Goal: Task Accomplishment & Management: Complete application form

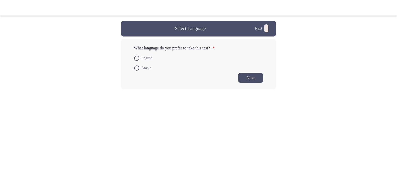
click at [140, 59] on span "English" at bounding box center [145, 58] width 13 height 6
click at [139, 59] on input "English" at bounding box center [136, 58] width 5 height 5
radio input "true"
click at [244, 79] on button "Next" at bounding box center [250, 77] width 25 height 10
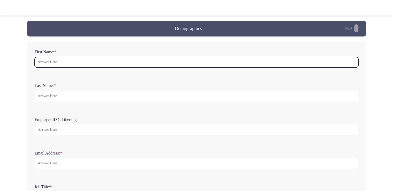
click at [53, 64] on input "First Name: *" at bounding box center [197, 62] width 324 height 11
click at [58, 63] on input "First Name: *" at bounding box center [197, 62] width 324 height 11
click at [50, 64] on input "First Name: *" at bounding box center [197, 62] width 324 height 11
click at [58, 61] on input "First Name: *" at bounding box center [197, 62] width 324 height 11
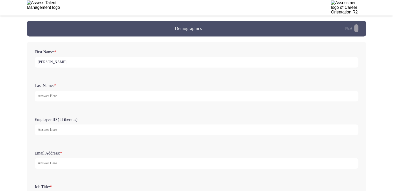
type input "[PERSON_NAME]"
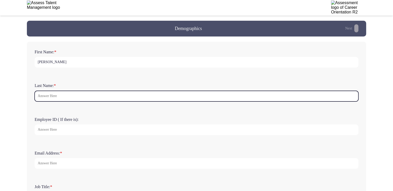
click at [51, 94] on input "Last Name: *" at bounding box center [197, 96] width 324 height 11
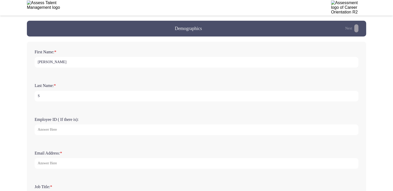
type input "S"
click at [66, 133] on input "Employee ID ( If there is):" at bounding box center [197, 129] width 324 height 11
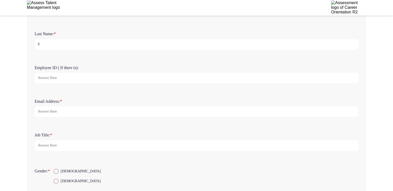
scroll to position [78, 0]
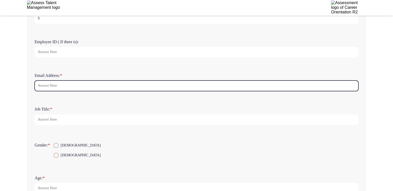
click at [57, 84] on input "Email Address: *" at bounding box center [197, 85] width 324 height 11
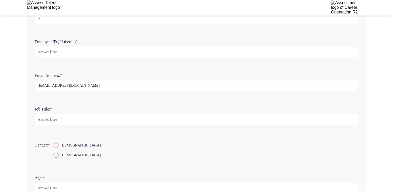
type input "[EMAIL_ADDRESS][DOMAIN_NAME]"
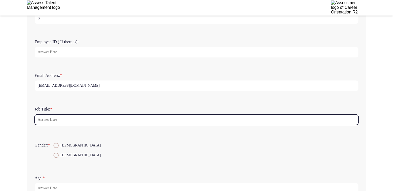
click at [48, 120] on input "Job Title: *" at bounding box center [197, 119] width 324 height 11
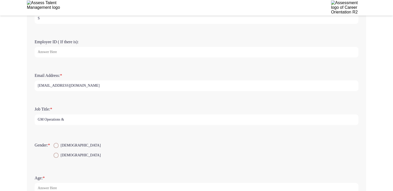
click at [49, 119] on input "GM Operations &" at bounding box center [197, 119] width 324 height 11
click at [58, 119] on input "GM Operations &" at bounding box center [197, 119] width 324 height 11
click at [68, 122] on input "GM Operatins &" at bounding box center [197, 119] width 324 height 11
click at [51, 118] on input "GM Operatins &" at bounding box center [197, 119] width 324 height 11
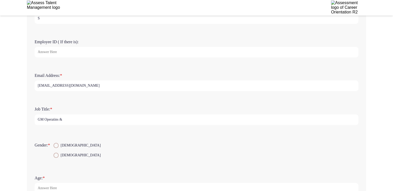
click at [51, 118] on input "GM Operatins &" at bounding box center [197, 119] width 324 height 11
click at [66, 120] on input "GM Operations &" at bounding box center [197, 119] width 324 height 11
click at [78, 122] on input "GM Operations & WorkShops" at bounding box center [197, 119] width 324 height 11
click at [76, 121] on input "GM Operations & WorkShops" at bounding box center [197, 119] width 324 height 11
click at [88, 117] on input "GM Operations & Workshops" at bounding box center [197, 119] width 324 height 11
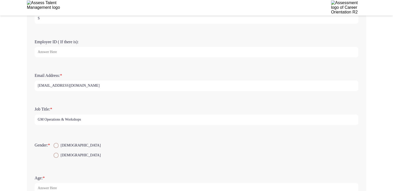
click at [43, 121] on input "GM Operations & Workshops" at bounding box center [197, 119] width 324 height 11
drag, startPoint x: 45, startPoint y: 121, endPoint x: 62, endPoint y: 122, distance: 17.1
click at [62, 122] on input "GM Operations & Workshops" at bounding box center [197, 119] width 324 height 11
type input "GM Operations & Workshops"
click at [63, 158] on span "[DEMOGRAPHIC_DATA]" at bounding box center [80, 155] width 42 height 6
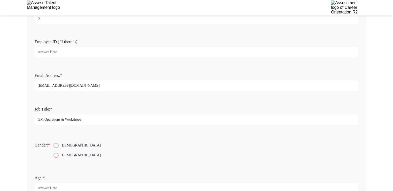
click at [59, 158] on input "[DEMOGRAPHIC_DATA]" at bounding box center [55, 154] width 5 height 5
radio input "true"
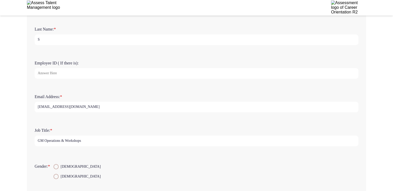
scroll to position [0, 0]
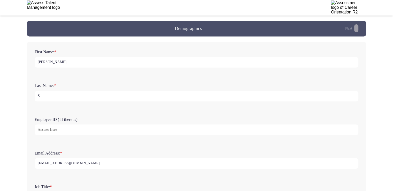
drag, startPoint x: 75, startPoint y: 95, endPoint x: 12, endPoint y: 99, distance: 63.2
click at [12, 99] on app-assessment-container "Demographics Next First Name: * [PERSON_NAME] Last Name: * S Employee ID ( If t…" at bounding box center [196, 152] width 393 height 263
click at [42, 96] on input "ANwar" at bounding box center [197, 96] width 324 height 11
click at [46, 99] on input "[PERSON_NAME]" at bounding box center [197, 96] width 324 height 11
click at [56, 98] on input "Anwer" at bounding box center [197, 96] width 324 height 11
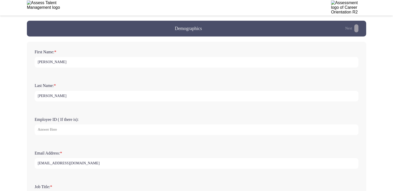
type input "[PERSON_NAME]"
click at [97, 120] on form "Employee ID ( If there is):" at bounding box center [197, 126] width 324 height 18
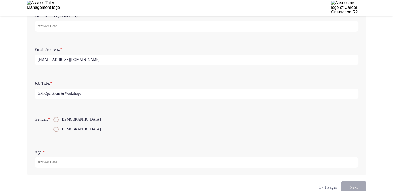
scroll to position [115, 0]
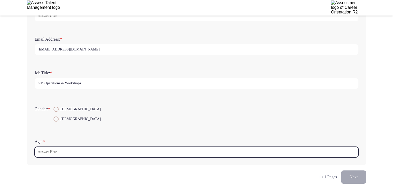
click at [59, 150] on input "Age: *" at bounding box center [197, 151] width 324 height 11
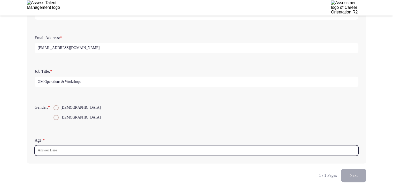
click at [111, 151] on input "Age: *" at bounding box center [197, 150] width 324 height 11
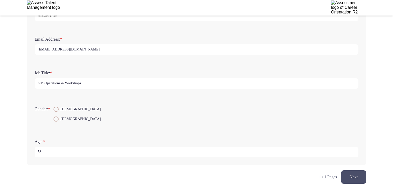
type input "53"
click at [194, 104] on form "Gender: * [DEMOGRAPHIC_DATA] [DEMOGRAPHIC_DATA]" at bounding box center [197, 114] width 324 height 20
click at [343, 174] on button "Next" at bounding box center [353, 176] width 25 height 13
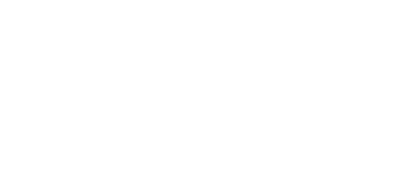
scroll to position [0, 0]
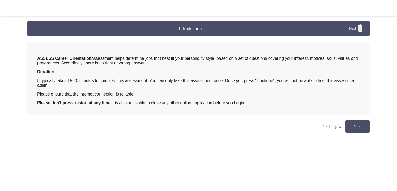
drag, startPoint x: 114, startPoint y: 107, endPoint x: 169, endPoint y: 111, distance: 55.4
click at [169, 109] on div "ASSESS Career Orientation assessment helps determine jobs that best fit your pe…" at bounding box center [198, 80] width 322 height 57
drag, startPoint x: 364, startPoint y: 133, endPoint x: 223, endPoint y: 188, distance: 151.0
click at [223, 138] on html "Introduction Next ASSESS Career Orientation assessment helps determine jobs tha…" at bounding box center [198, 69] width 397 height 138
click at [352, 126] on button "Next" at bounding box center [357, 126] width 25 height 13
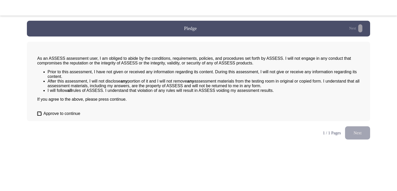
click at [249, 144] on html "Pledge Next As an ASSESS assessment user, I am obliged to abide by the conditio…" at bounding box center [198, 72] width 397 height 144
click at [50, 116] on span "Approve to continue" at bounding box center [61, 113] width 37 height 5
click at [42, 115] on input "Approve to continue" at bounding box center [39, 113] width 3 height 3
checkbox input "true"
click at [362, 136] on button "Next" at bounding box center [357, 132] width 25 height 13
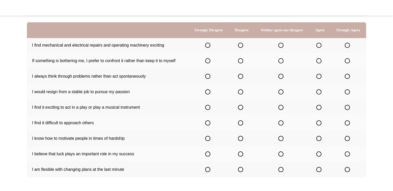
scroll to position [52, 0]
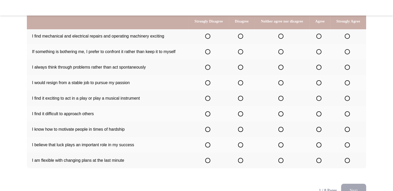
click at [320, 37] on span "Select an option" at bounding box center [318, 36] width 5 height 5
click at [320, 37] on input "Select an option" at bounding box center [318, 36] width 5 height 5
click at [321, 54] on span "Select an option" at bounding box center [318, 51] width 5 height 5
click at [321, 54] on input "Select an option" at bounding box center [318, 51] width 5 height 5
click at [351, 70] on label "Select an option" at bounding box center [348, 67] width 7 height 5
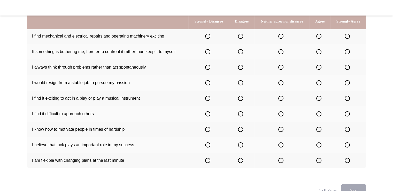
click at [350, 70] on input "Select an option" at bounding box center [347, 67] width 5 height 5
click at [284, 84] on label "Select an option" at bounding box center [281, 82] width 7 height 5
click at [283, 84] on input "Select an option" at bounding box center [280, 82] width 5 height 5
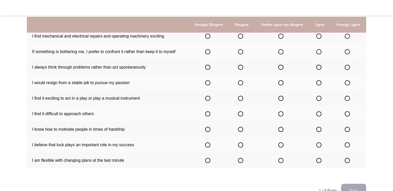
scroll to position [70, 0]
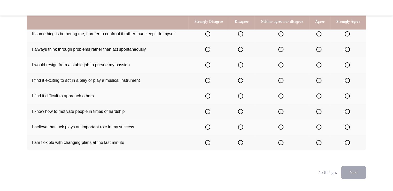
click at [282, 81] on span "Select an option" at bounding box center [280, 80] width 5 height 5
click at [282, 81] on input "Select an option" at bounding box center [280, 80] width 5 height 5
click at [209, 98] on span "Select an option" at bounding box center [207, 95] width 5 height 5
click at [209, 98] on input "Select an option" at bounding box center [207, 95] width 5 height 5
click at [347, 114] on span "Select an option" at bounding box center [347, 111] width 5 height 5
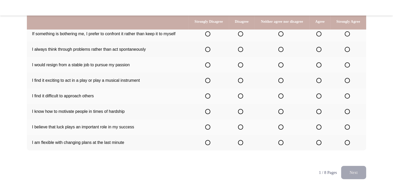
click at [347, 114] on input "Select an option" at bounding box center [347, 111] width 5 height 5
click at [242, 129] on span "Select an option" at bounding box center [240, 126] width 5 height 5
click at [242, 129] on input "Select an option" at bounding box center [240, 126] width 5 height 5
click at [318, 145] on span "Select an option" at bounding box center [318, 142] width 5 height 5
click at [318, 145] on input "Select an option" at bounding box center [318, 142] width 5 height 5
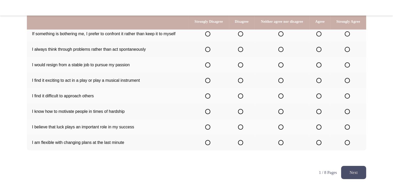
drag, startPoint x: 358, startPoint y: 178, endPoint x: 221, endPoint y: 177, distance: 136.4
click at [221, 177] on html "Career Orientation Assessment Next To what extent do you agree with the below s…" at bounding box center [196, 60] width 393 height 260
click at [354, 178] on button "Next" at bounding box center [353, 172] width 25 height 13
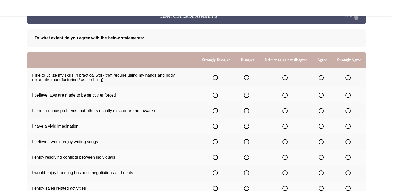
scroll to position [0, 0]
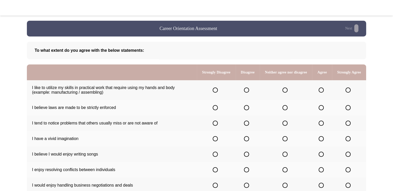
click at [245, 92] on span "Select an option" at bounding box center [246, 89] width 5 height 5
click at [245, 92] on input "Select an option" at bounding box center [246, 89] width 5 height 5
click at [320, 110] on span "Select an option" at bounding box center [321, 107] width 5 height 5
click at [320, 110] on input "Select an option" at bounding box center [321, 107] width 5 height 5
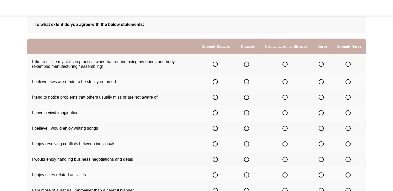
click at [347, 100] on span "Select an option" at bounding box center [347, 97] width 5 height 5
click at [347, 100] on input "Select an option" at bounding box center [347, 97] width 5 height 5
click at [348, 115] on span "Select an option" at bounding box center [347, 112] width 5 height 5
click at [348, 115] on input "Select an option" at bounding box center [347, 112] width 5 height 5
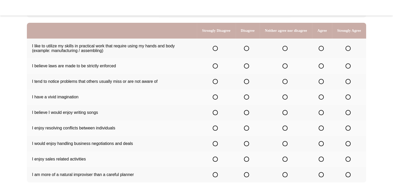
scroll to position [52, 0]
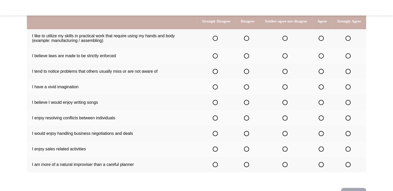
click at [245, 105] on span "Select an option" at bounding box center [246, 102] width 5 height 5
click at [245, 105] on input "Select an option" at bounding box center [246, 102] width 5 height 5
click at [322, 120] on span "Select an option" at bounding box center [321, 117] width 5 height 5
click at [322, 120] on input "Select an option" at bounding box center [321, 117] width 5 height 5
click at [350, 136] on span "Select an option" at bounding box center [347, 133] width 5 height 5
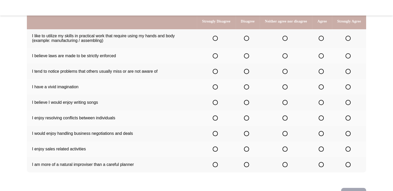
click at [350, 136] on input "Select an option" at bounding box center [347, 133] width 5 height 5
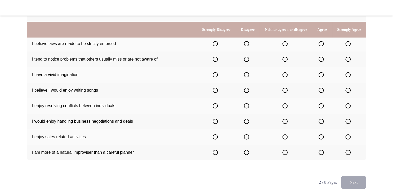
scroll to position [74, 0]
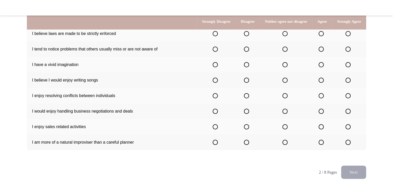
click at [282, 129] on span "Select an option" at bounding box center [284, 126] width 5 height 5
click at [282, 129] on input "Select an option" at bounding box center [284, 126] width 5 height 5
click at [287, 145] on label "Select an option" at bounding box center [285, 142] width 7 height 5
click at [287, 145] on input "Select an option" at bounding box center [284, 142] width 5 height 5
click at [322, 114] on span "Select an option" at bounding box center [321, 111] width 5 height 5
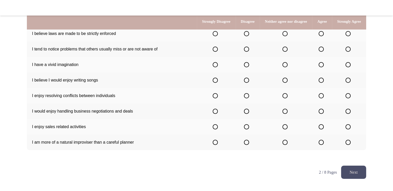
click at [322, 114] on input "Select an option" at bounding box center [321, 111] width 5 height 5
drag, startPoint x: 364, startPoint y: 175, endPoint x: 270, endPoint y: 155, distance: 95.9
click at [276, 158] on div "Career Orientation Assessment Next To what extent do you agree with the below s…" at bounding box center [196, 56] width 339 height 219
click at [244, 129] on span "Select an option" at bounding box center [246, 126] width 5 height 5
click at [244, 129] on input "Select an option" at bounding box center [246, 126] width 5 height 5
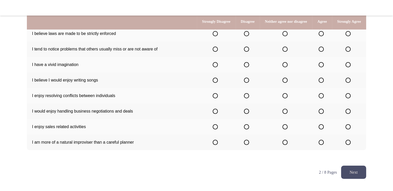
click at [284, 129] on span "Select an option" at bounding box center [284, 126] width 5 height 5
click at [284, 129] on input "Select an option" at bounding box center [284, 126] width 5 height 5
click at [344, 175] on button "Next" at bounding box center [353, 171] width 25 height 13
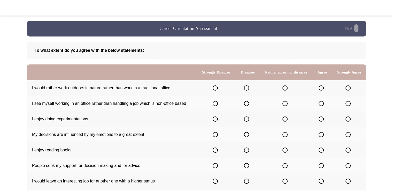
click at [244, 88] on span "Select an option" at bounding box center [246, 87] width 5 height 5
click at [244, 88] on input "Select an option" at bounding box center [246, 87] width 5 height 5
click at [323, 106] on label "Select an option" at bounding box center [322, 103] width 7 height 5
click at [323, 106] on input "Select an option" at bounding box center [321, 103] width 5 height 5
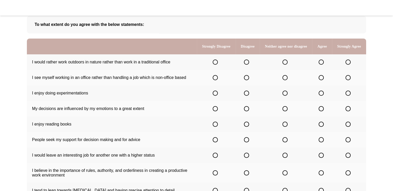
click at [320, 96] on span "Select an option" at bounding box center [321, 92] width 5 height 5
click at [320, 96] on input "Select an option" at bounding box center [321, 92] width 5 height 5
click at [244, 111] on span "Select an option" at bounding box center [246, 108] width 5 height 5
click at [244, 111] on input "Select an option" at bounding box center [246, 108] width 5 height 5
click at [285, 124] on span "Select an option" at bounding box center [285, 124] width 0 height 0
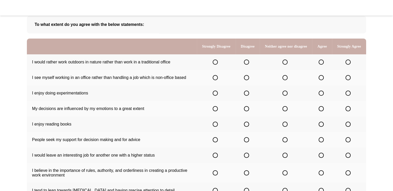
click at [283, 127] on input "Select an option" at bounding box center [284, 123] width 5 height 5
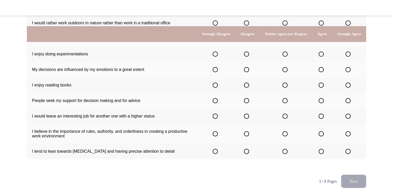
scroll to position [78, 0]
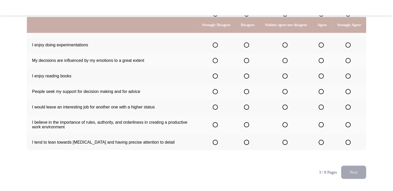
click at [349, 94] on span "Select an option" at bounding box center [347, 91] width 5 height 5
click at [349, 94] on input "Select an option" at bounding box center [347, 91] width 5 height 5
click at [244, 110] on span "Select an option" at bounding box center [246, 106] width 5 height 5
click at [244, 110] on input "Select an option" at bounding box center [246, 106] width 5 height 5
click at [347, 127] on span "Select an option" at bounding box center [347, 124] width 5 height 5
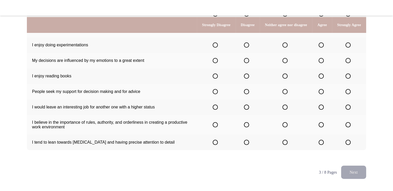
click at [347, 127] on input "Select an option" at bounding box center [347, 124] width 5 height 5
click at [322, 145] on span "Select an option" at bounding box center [321, 142] width 5 height 5
click at [322, 145] on input "Select an option" at bounding box center [321, 142] width 5 height 5
click at [350, 176] on button "Next" at bounding box center [353, 171] width 25 height 13
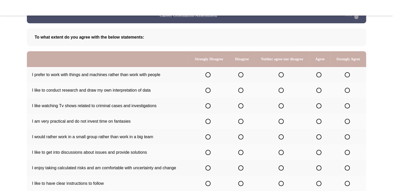
scroll to position [26, 0]
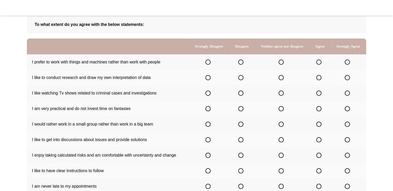
click at [241, 63] on span "Select an option" at bounding box center [240, 61] width 5 height 5
click at [241, 63] on input "Select an option" at bounding box center [240, 61] width 5 height 5
click at [281, 80] on span "Select an option" at bounding box center [281, 77] width 5 height 5
click at [281, 80] on input "Select an option" at bounding box center [281, 77] width 5 height 5
click at [283, 96] on span "Select an option" at bounding box center [281, 92] width 5 height 5
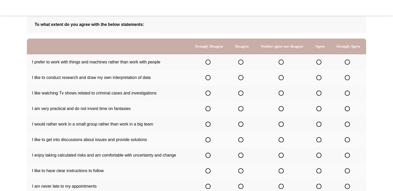
click at [283, 96] on input "Select an option" at bounding box center [281, 92] width 5 height 5
click at [322, 110] on label "Select an option" at bounding box center [319, 108] width 7 height 5
click at [321, 110] on input "Select an option" at bounding box center [318, 108] width 5 height 5
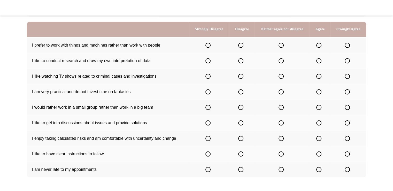
scroll to position [52, 0]
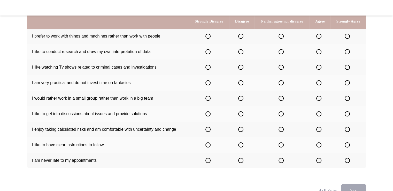
click at [349, 85] on span "Select an option" at bounding box center [347, 82] width 5 height 5
click at [349, 85] on input "Select an option" at bounding box center [347, 82] width 5 height 5
click at [206, 101] on span "Select an option" at bounding box center [207, 98] width 5 height 5
click at [206, 101] on input "Select an option" at bounding box center [207, 98] width 5 height 5
click at [348, 116] on span "Select an option" at bounding box center [347, 113] width 5 height 5
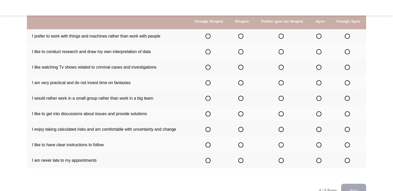
click at [348, 116] on input "Select an option" at bounding box center [347, 113] width 5 height 5
click at [284, 132] on label "Select an option" at bounding box center [282, 129] width 7 height 5
click at [284, 132] on input "Select an option" at bounding box center [281, 129] width 5 height 5
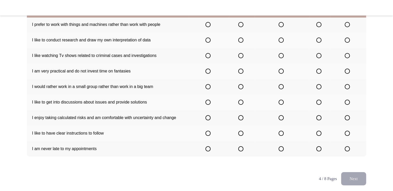
scroll to position [70, 0]
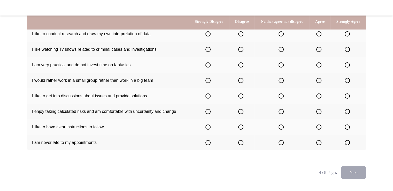
click at [320, 129] on span "Select an option" at bounding box center [318, 126] width 5 height 5
click at [320, 129] on input "Select an option" at bounding box center [318, 126] width 5 height 5
click at [348, 145] on span "Select an option" at bounding box center [347, 142] width 5 height 5
click at [348, 145] on input "Select an option" at bounding box center [347, 142] width 5 height 5
click at [354, 179] on button "Next" at bounding box center [353, 172] width 25 height 13
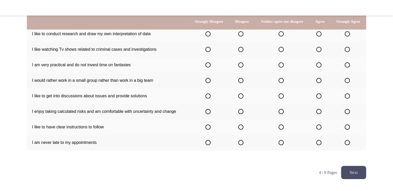
scroll to position [0, 0]
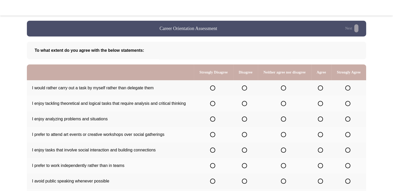
click at [285, 90] on span "Select an option" at bounding box center [283, 87] width 5 height 5
click at [285, 90] on input "Select an option" at bounding box center [283, 87] width 5 height 5
click at [320, 106] on span "Select an option" at bounding box center [320, 103] width 5 height 5
click at [320, 106] on input "Select an option" at bounding box center [320, 103] width 5 height 5
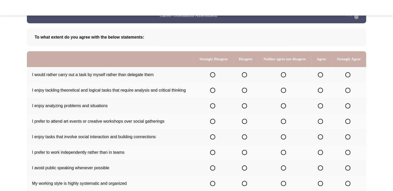
scroll to position [26, 0]
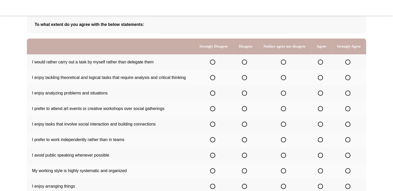
click at [350, 96] on label "Select an option" at bounding box center [348, 92] width 7 height 5
click at [350, 96] on input "Select an option" at bounding box center [347, 92] width 5 height 5
click at [281, 111] on span "Select an option" at bounding box center [283, 108] width 5 height 5
click at [281, 111] on input "Select an option" at bounding box center [283, 108] width 5 height 5
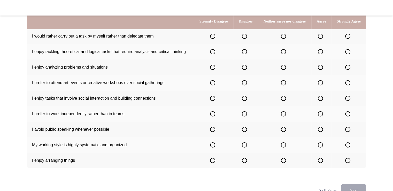
click at [320, 101] on span "Select an option" at bounding box center [320, 98] width 5 height 5
click at [320, 101] on input "Select an option" at bounding box center [320, 98] width 5 height 5
click at [211, 116] on span "Select an option" at bounding box center [212, 113] width 5 height 5
click at [211, 116] on input "Select an option" at bounding box center [212, 113] width 5 height 5
click at [214, 132] on label "Select an option" at bounding box center [213, 129] width 7 height 5
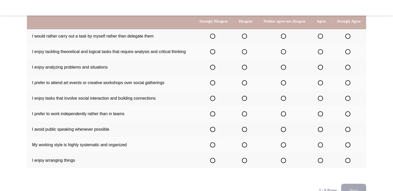
click at [214, 132] on input "Select an option" at bounding box center [212, 129] width 5 height 5
click at [323, 147] on label "Select an option" at bounding box center [321, 144] width 7 height 5
click at [323, 147] on input "Select an option" at bounding box center [320, 144] width 5 height 5
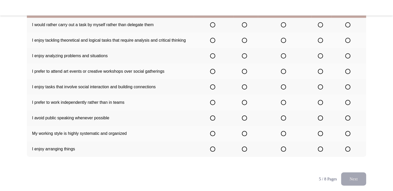
scroll to position [74, 0]
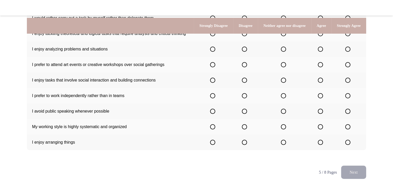
click at [323, 145] on span "Select an option" at bounding box center [320, 142] width 5 height 5
click at [323, 145] on input "Select an option" at bounding box center [320, 142] width 5 height 5
click at [357, 178] on button "Next" at bounding box center [353, 171] width 25 height 13
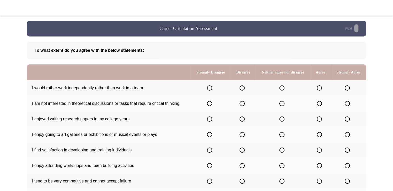
click at [210, 89] on span "Select an option" at bounding box center [209, 87] width 5 height 5
click at [210, 89] on input "Select an option" at bounding box center [209, 87] width 5 height 5
click at [241, 106] on span "Select an option" at bounding box center [242, 103] width 5 height 5
click at [241, 106] on input "Select an option" at bounding box center [242, 103] width 5 height 5
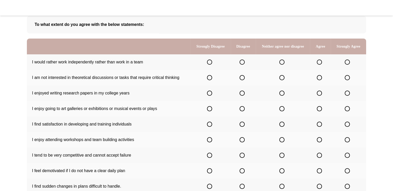
click at [320, 96] on span "Select an option" at bounding box center [319, 92] width 5 height 5
click at [320, 96] on input "Select an option" at bounding box center [319, 92] width 5 height 5
click at [284, 111] on span "Select an option" at bounding box center [281, 108] width 5 height 5
click at [284, 111] on input "Select an option" at bounding box center [281, 108] width 5 height 5
click at [345, 127] on span "Select an option" at bounding box center [347, 123] width 5 height 5
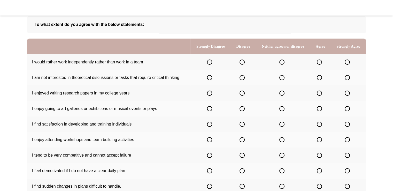
click at [345, 127] on input "Select an option" at bounding box center [347, 123] width 5 height 5
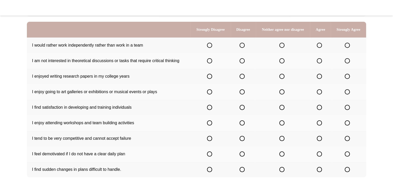
scroll to position [52, 0]
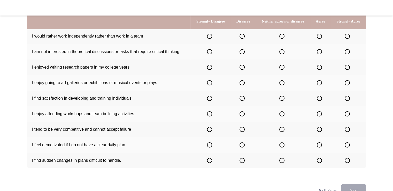
click at [324, 116] on label "Select an option" at bounding box center [320, 113] width 7 height 5
click at [322, 116] on input "Select an option" at bounding box center [319, 113] width 5 height 5
click at [348, 132] on span "Select an option" at bounding box center [347, 129] width 5 height 5
click at [348, 132] on input "Select an option" at bounding box center [347, 129] width 5 height 5
click at [211, 147] on span "Select an option" at bounding box center [209, 144] width 5 height 5
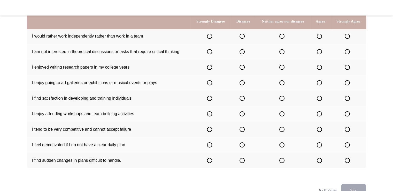
click at [211, 147] on input "Select an option" at bounding box center [209, 144] width 5 height 5
click at [211, 163] on span "Select an option" at bounding box center [209, 160] width 5 height 5
click at [211, 163] on input "Select an option" at bounding box center [209, 160] width 5 height 5
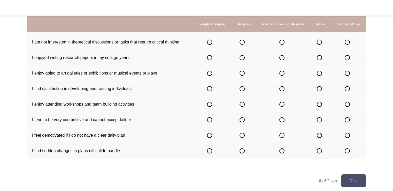
scroll to position [70, 0]
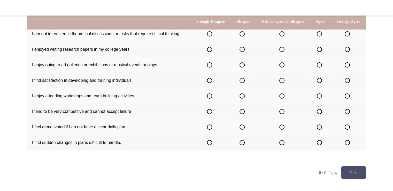
click at [364, 176] on button "Next" at bounding box center [353, 172] width 25 height 13
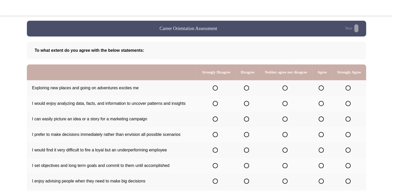
click at [348, 88] on span "Select an option" at bounding box center [347, 87] width 5 height 5
click at [348, 88] on input "Select an option" at bounding box center [347, 87] width 5 height 5
click at [320, 106] on span "Select an option" at bounding box center [321, 103] width 5 height 5
click at [320, 106] on input "Select an option" at bounding box center [321, 103] width 5 height 5
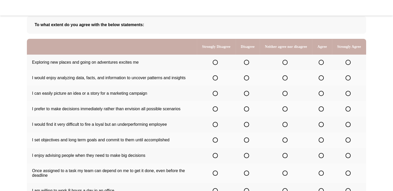
scroll to position [26, 0]
click at [283, 96] on span "Select an option" at bounding box center [284, 92] width 5 height 5
click at [283, 96] on input "Select an option" at bounding box center [284, 92] width 5 height 5
drag, startPoint x: 320, startPoint y: 115, endPoint x: 300, endPoint y: 120, distance: 20.2
click at [300, 116] on tr "I prefer to make decisions immediately rather than envision all possible scenar…" at bounding box center [196, 109] width 339 height 16
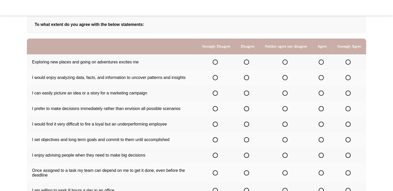
click at [319, 111] on span "Select an option" at bounding box center [321, 108] width 5 height 5
click at [319, 111] on input "Select an option" at bounding box center [321, 108] width 5 height 5
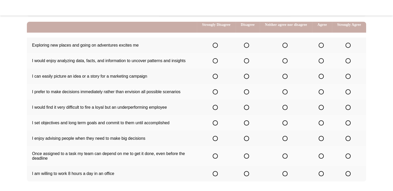
scroll to position [52, 0]
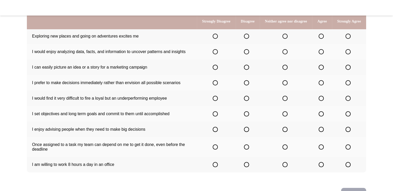
drag, startPoint x: 283, startPoint y: 108, endPoint x: 245, endPoint y: 107, distance: 38.0
click at [245, 106] on tr "I would find it very difficult to fire a loyal but an underperforming employee" at bounding box center [196, 98] width 339 height 16
click at [284, 101] on span "Select an option" at bounding box center [284, 98] width 5 height 5
click at [284, 101] on input "Select an option" at bounding box center [284, 98] width 5 height 5
click at [348, 116] on span "Select an option" at bounding box center [347, 113] width 5 height 5
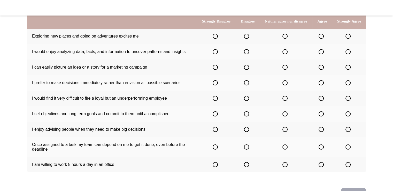
click at [348, 116] on input "Select an option" at bounding box center [347, 113] width 5 height 5
click at [349, 132] on span "Select an option" at bounding box center [347, 129] width 5 height 5
click at [349, 132] on input "Select an option" at bounding box center [347, 129] width 5 height 5
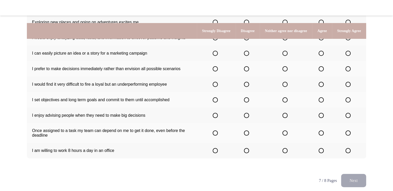
scroll to position [78, 0]
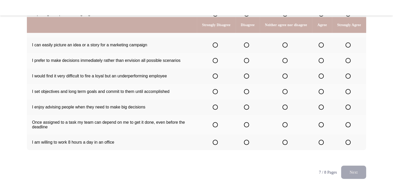
click at [348, 127] on span "Select an option" at bounding box center [347, 124] width 5 height 5
click at [348, 127] on input "Select an option" at bounding box center [347, 124] width 5 height 5
click at [346, 145] on span "Select an option" at bounding box center [347, 142] width 5 height 5
click at [346, 145] on input "Select an option" at bounding box center [347, 142] width 5 height 5
click at [351, 174] on button "Next" at bounding box center [353, 171] width 25 height 13
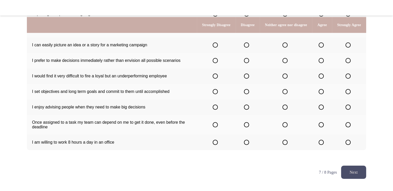
scroll to position [0, 0]
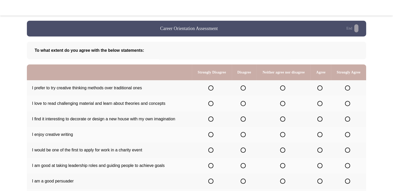
click at [280, 90] on span "Select an option" at bounding box center [282, 87] width 5 height 5
click at [280, 90] on input "Select an option" at bounding box center [282, 87] width 5 height 5
click at [320, 106] on span "Select an option" at bounding box center [319, 103] width 5 height 5
click at [320, 106] on input "Select an option" at bounding box center [319, 103] width 5 height 5
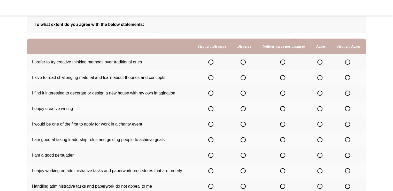
click at [321, 95] on span "Select an option" at bounding box center [319, 92] width 5 height 5
click at [321, 95] on input "Select an option" at bounding box center [319, 92] width 5 height 5
click at [283, 111] on span "Select an option" at bounding box center [282, 108] width 5 height 5
click at [283, 111] on input "Select an option" at bounding box center [282, 108] width 5 height 5
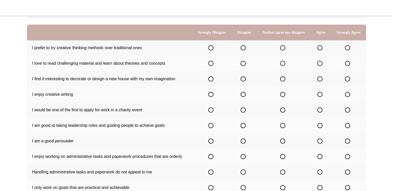
scroll to position [52, 0]
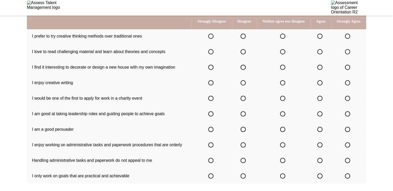
click at [322, 101] on span "Select an option" at bounding box center [319, 98] width 5 height 5
click at [322, 101] on input "Select an option" at bounding box center [319, 98] width 5 height 5
click at [348, 114] on span "Select an option" at bounding box center [347, 113] width 5 height 5
click at [348, 114] on input "Select an option" at bounding box center [347, 113] width 5 height 5
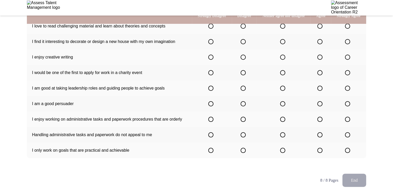
scroll to position [78, 0]
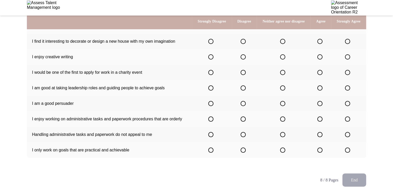
click at [350, 105] on label "Select an option" at bounding box center [348, 103] width 7 height 5
click at [350, 105] on input "Select an option" at bounding box center [347, 103] width 5 height 5
click at [211, 121] on span "Select an option" at bounding box center [210, 118] width 5 height 5
click at [211, 121] on input "Select an option" at bounding box center [210, 118] width 5 height 5
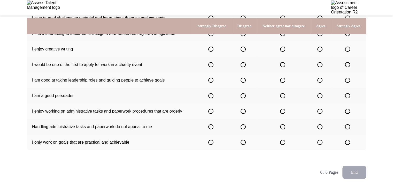
scroll to position [90, 0]
click at [319, 129] on span "Select an option" at bounding box center [319, 126] width 5 height 5
click at [319, 129] on input "Select an option" at bounding box center [319, 126] width 5 height 5
click at [244, 113] on span "Select an option" at bounding box center [243, 111] width 5 height 5
click at [244, 113] on input "Select an option" at bounding box center [243, 111] width 5 height 5
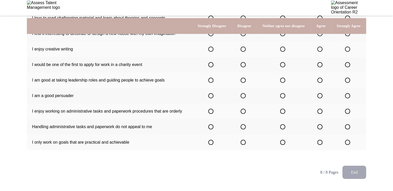
click at [213, 114] on span "Select an option" at bounding box center [210, 111] width 5 height 5
click at [213, 114] on input "Select an option" at bounding box center [210, 111] width 5 height 5
click at [284, 145] on span "Select an option" at bounding box center [282, 142] width 5 height 5
click at [284, 145] on input "Select an option" at bounding box center [282, 142] width 5 height 5
click at [349, 178] on button "End" at bounding box center [354, 171] width 24 height 13
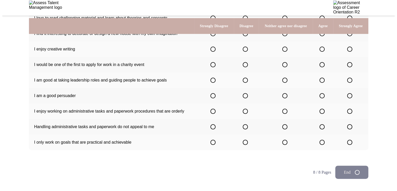
scroll to position [0, 0]
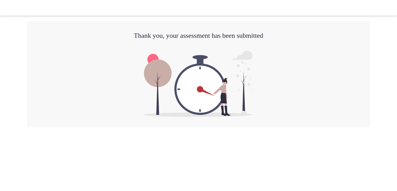
click at [36, 6] on img at bounding box center [44, 8] width 35 height 14
